Goal: Transaction & Acquisition: Download file/media

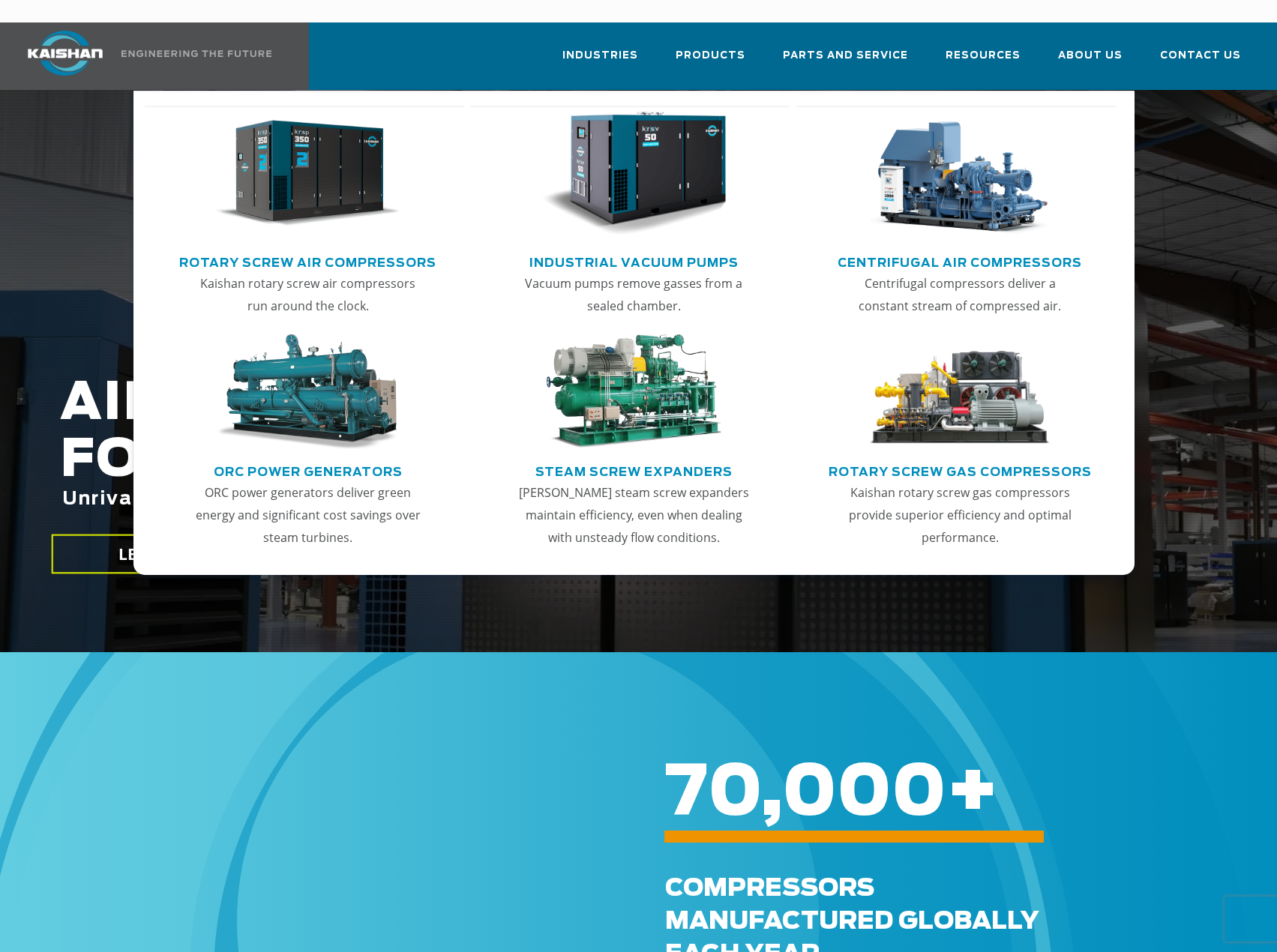
click at [360, 250] on link "Rotary Screw Air Compressors" at bounding box center [307, 261] width 257 height 23
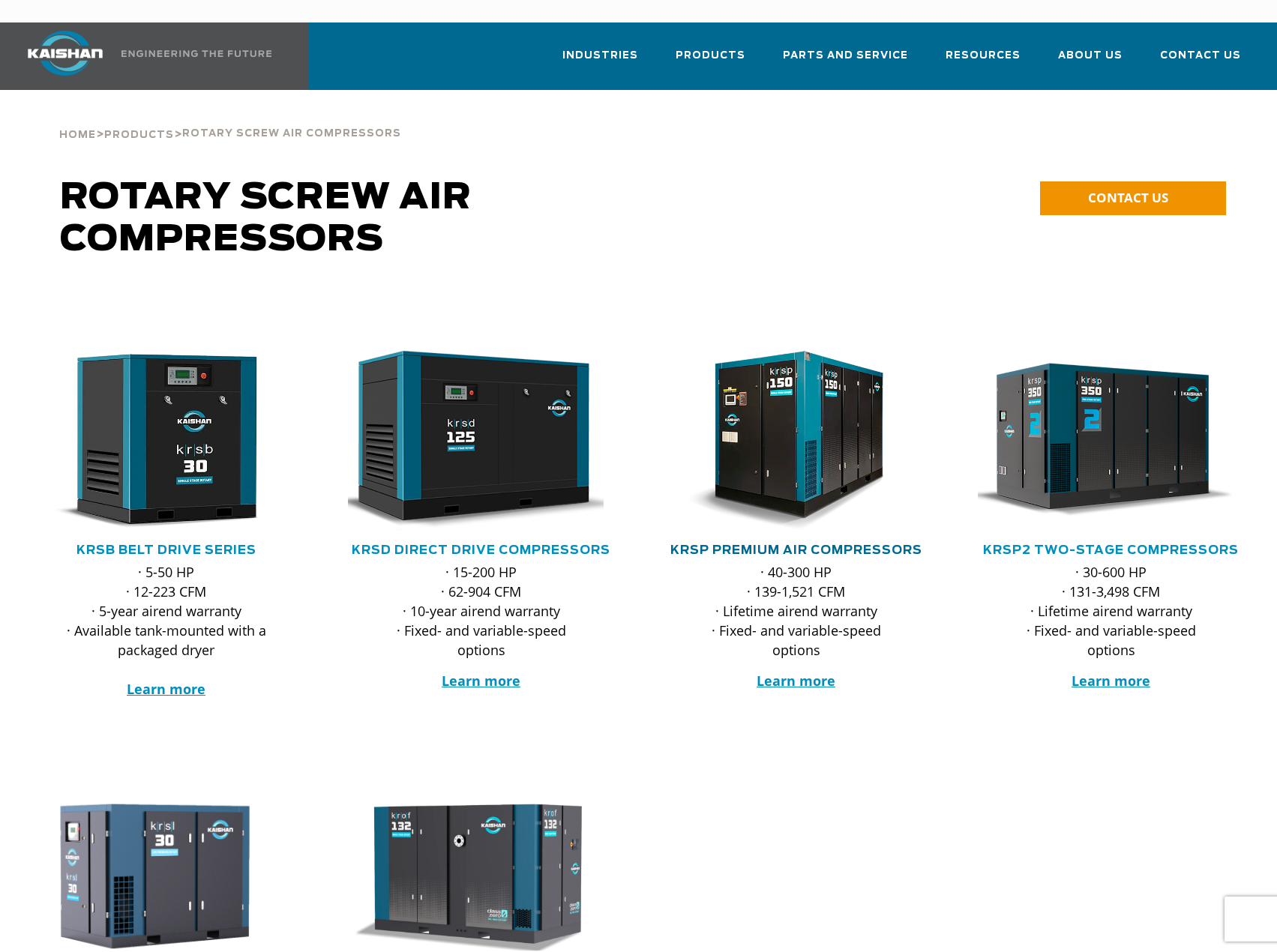
click at [722, 544] on link "KRSP Premium Air Compressors" at bounding box center [796, 551] width 252 height 12
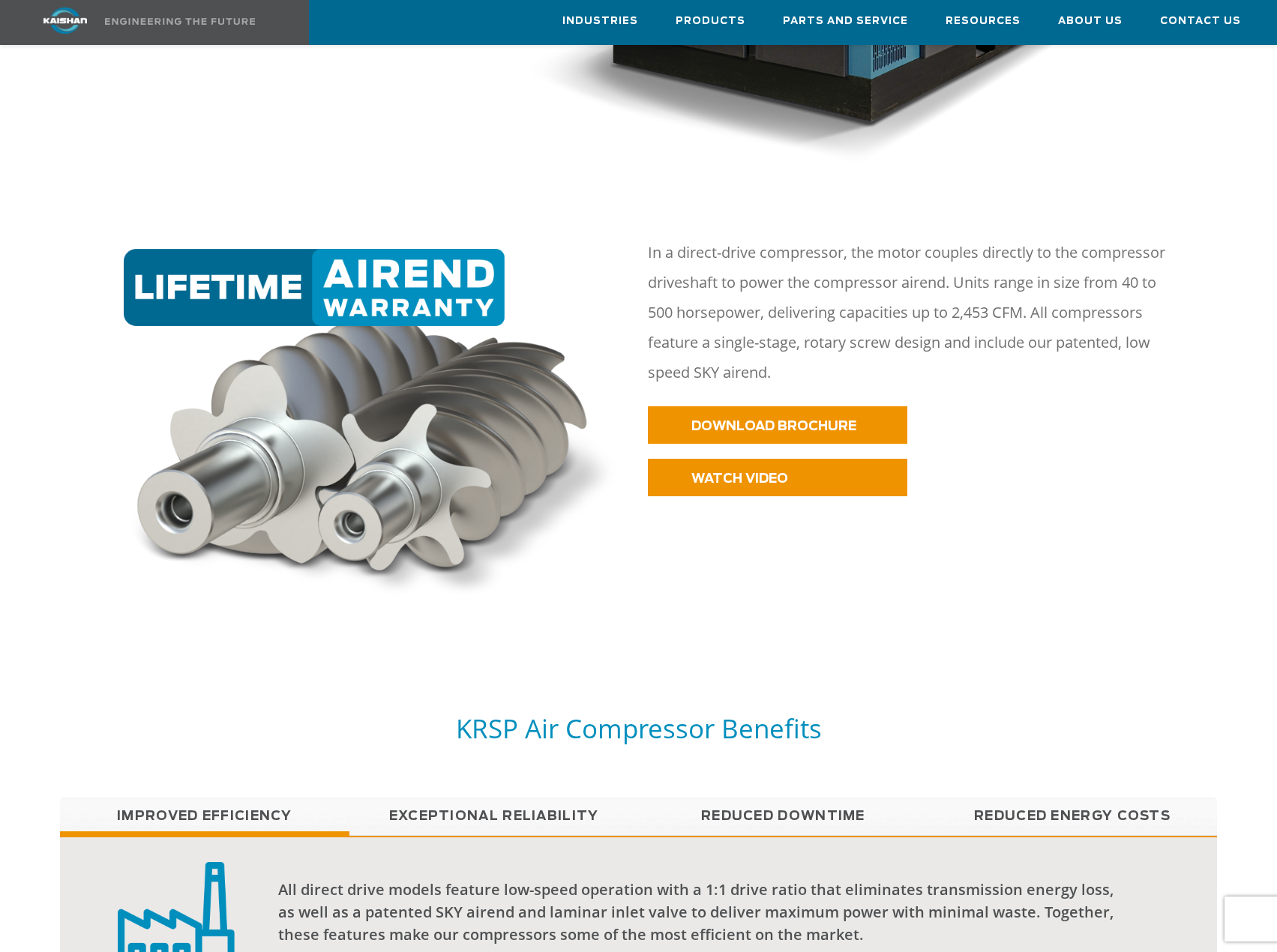
scroll to position [636, 0]
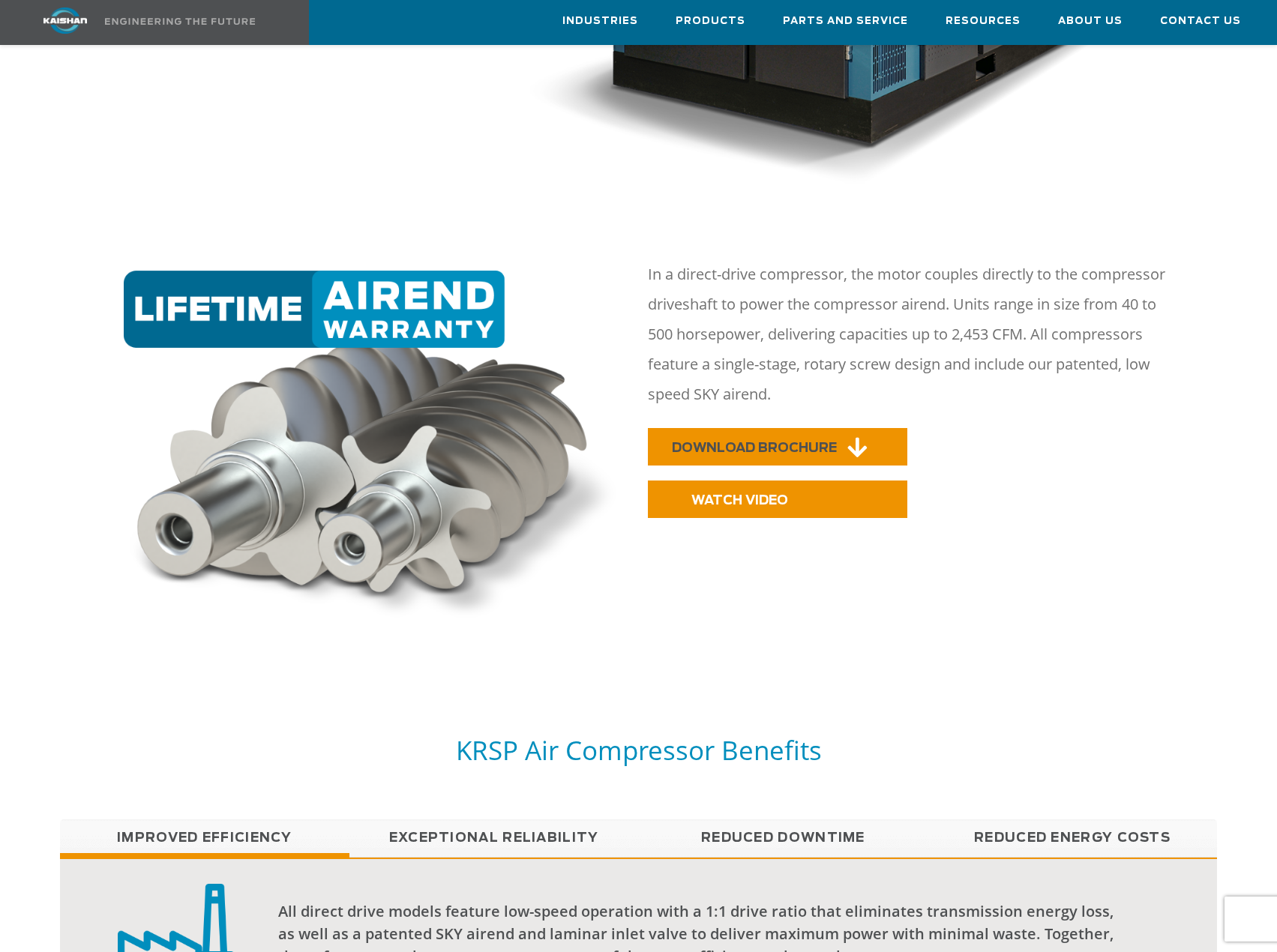
click at [784, 442] on span "DOWNLOAD BROCHURE" at bounding box center [754, 448] width 165 height 13
